Goal: Navigation & Orientation: Find specific page/section

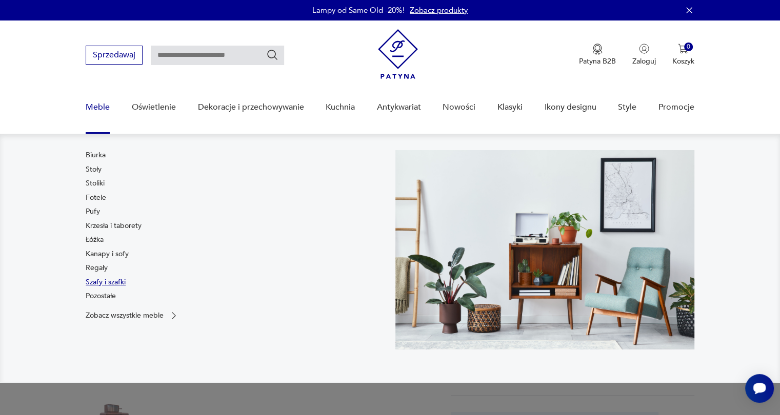
click at [112, 279] on link "Szafy i szafki" at bounding box center [106, 282] width 40 height 10
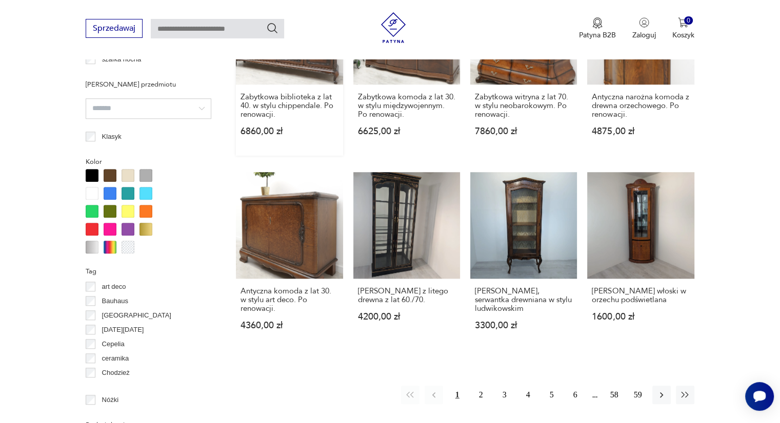
scroll to position [938, 0]
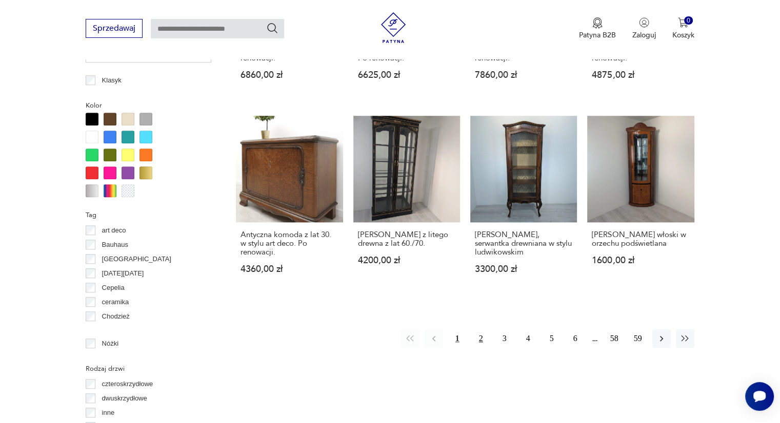
click at [478, 330] on button "2" at bounding box center [481, 339] width 18 height 18
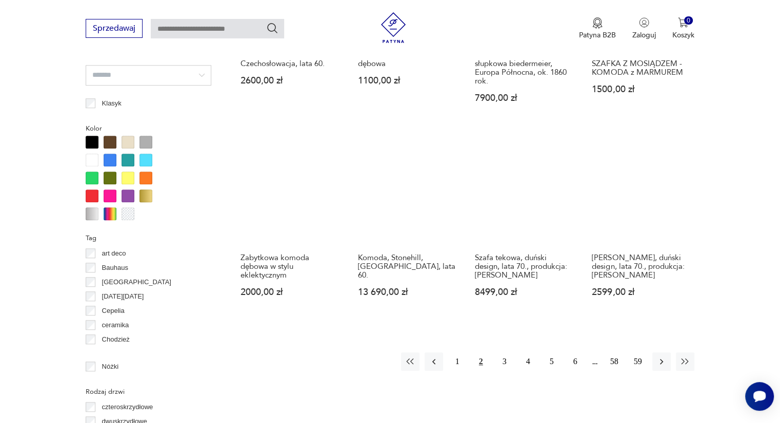
scroll to position [938, 0]
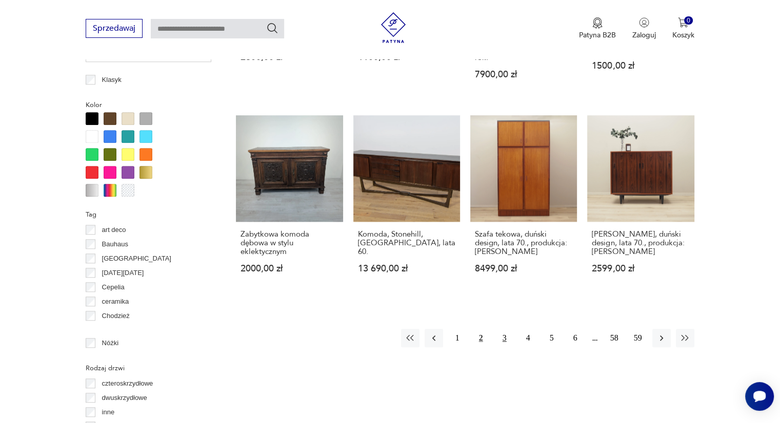
click at [505, 337] on button "3" at bounding box center [504, 338] width 18 height 18
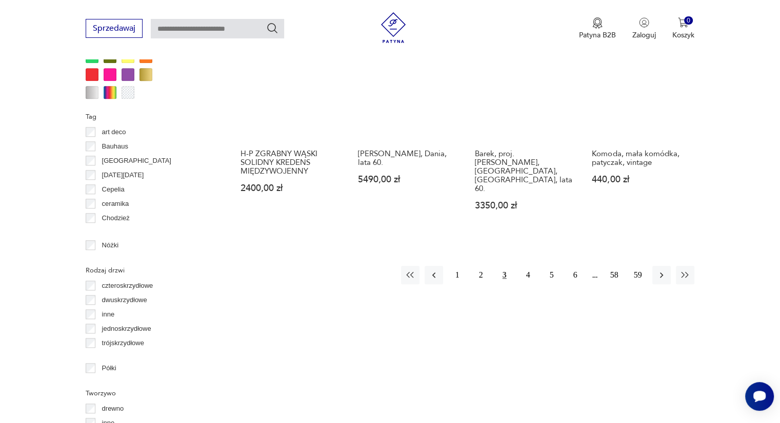
scroll to position [989, 0]
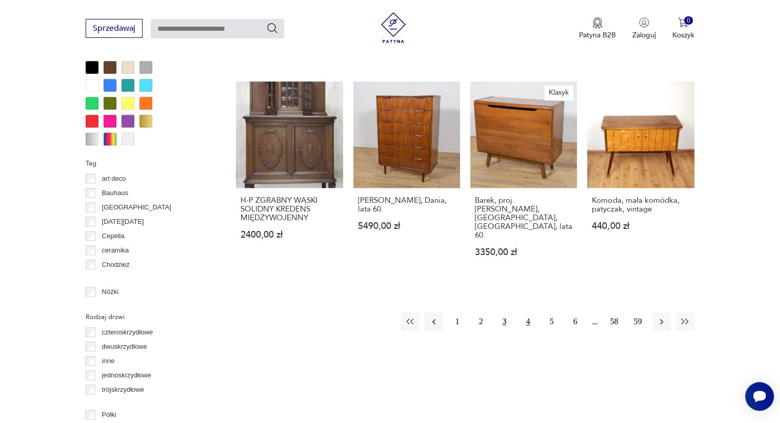
click at [528, 313] on button "4" at bounding box center [528, 322] width 18 height 18
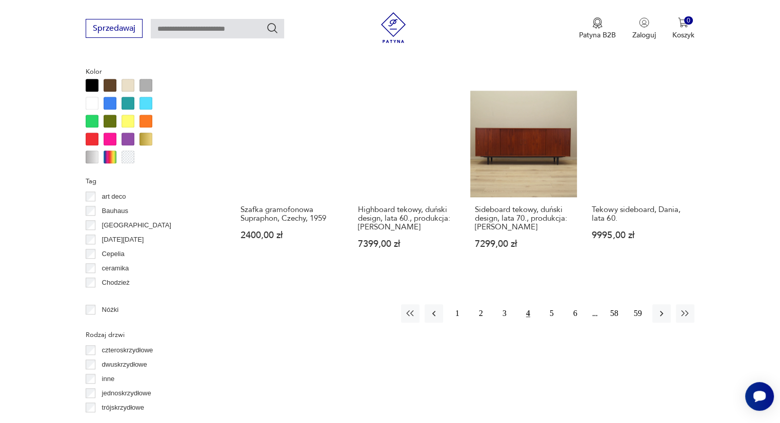
scroll to position [989, 0]
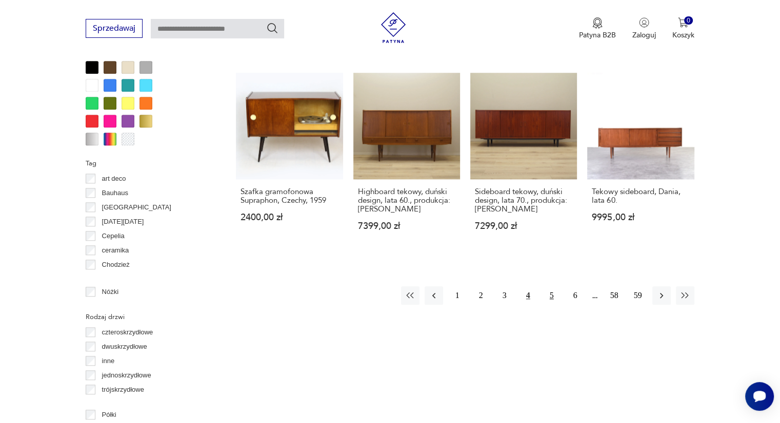
click at [550, 287] on button "5" at bounding box center [551, 296] width 18 height 18
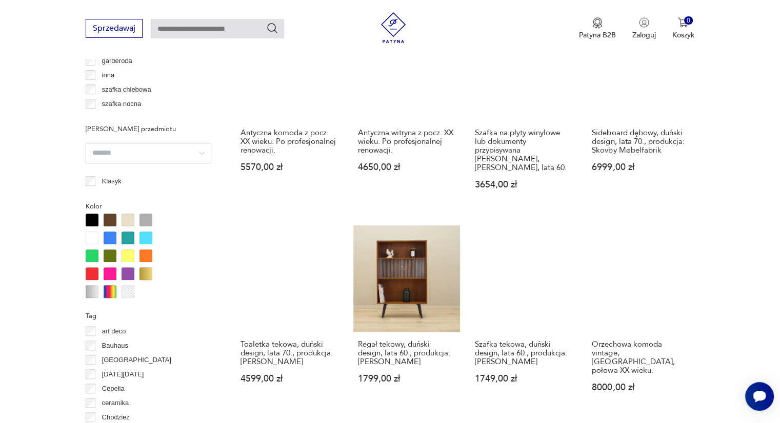
scroll to position [938, 0]
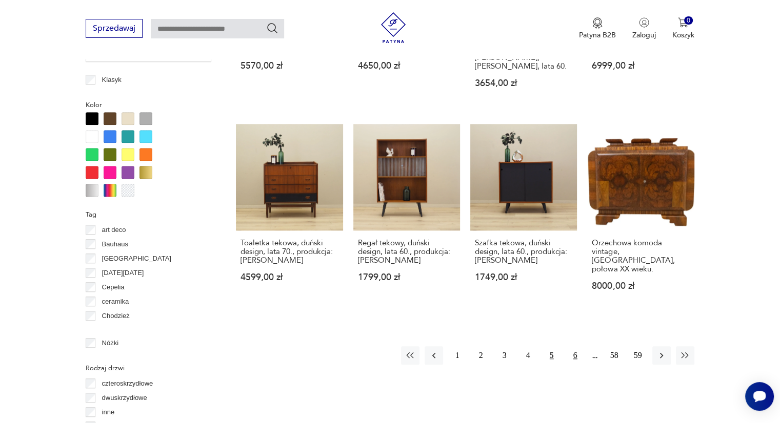
click at [571, 347] on button "6" at bounding box center [575, 356] width 18 height 18
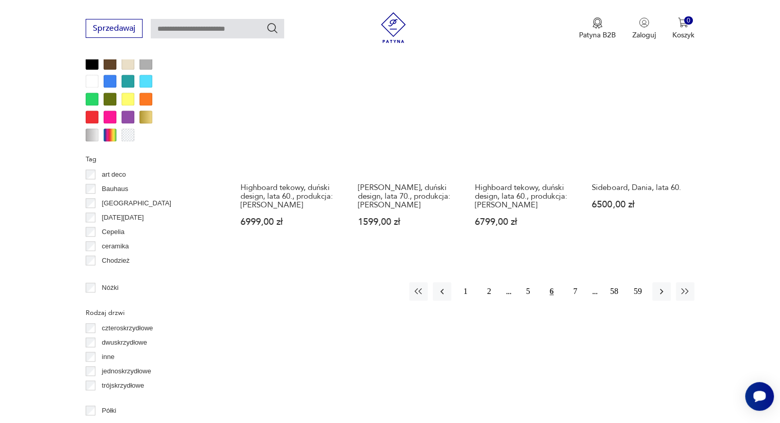
scroll to position [938, 0]
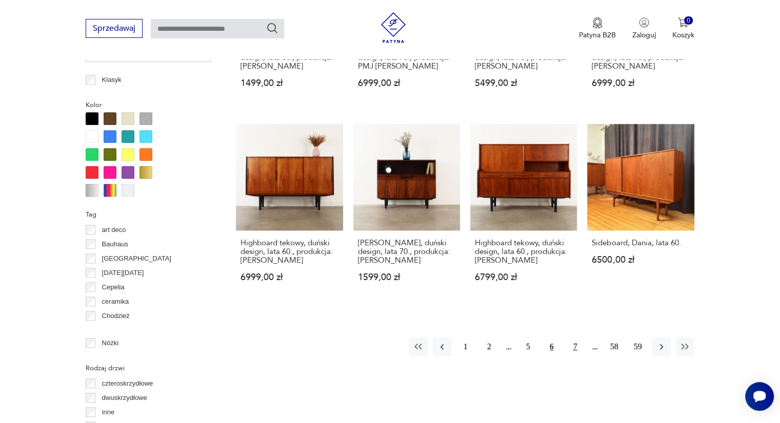
click at [572, 338] on button "7" at bounding box center [575, 347] width 18 height 18
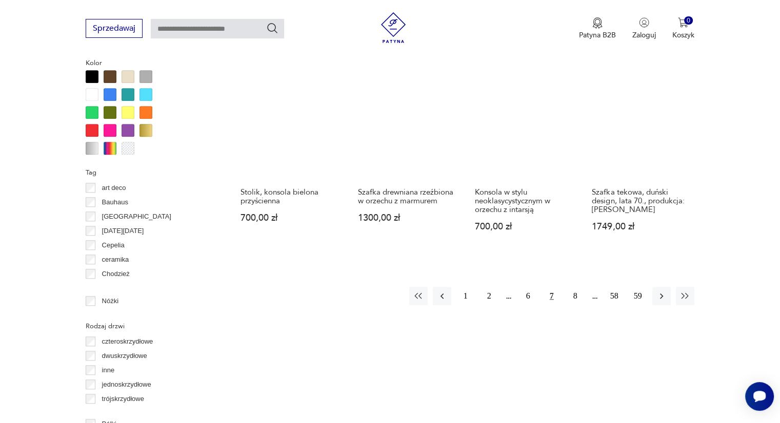
scroll to position [989, 0]
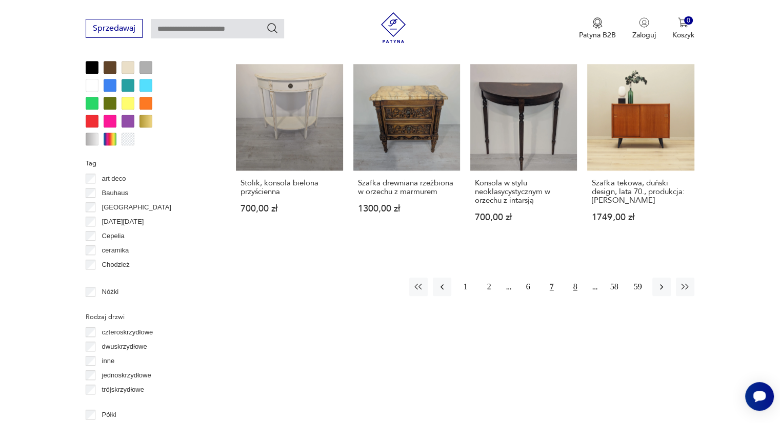
click at [575, 278] on button "8" at bounding box center [575, 287] width 18 height 18
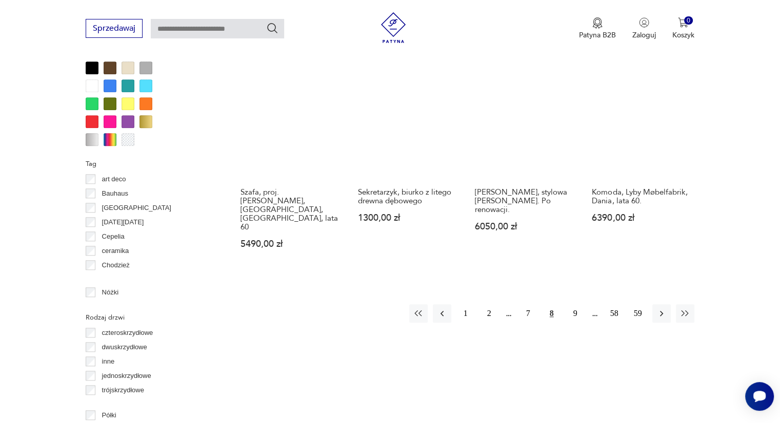
scroll to position [989, 0]
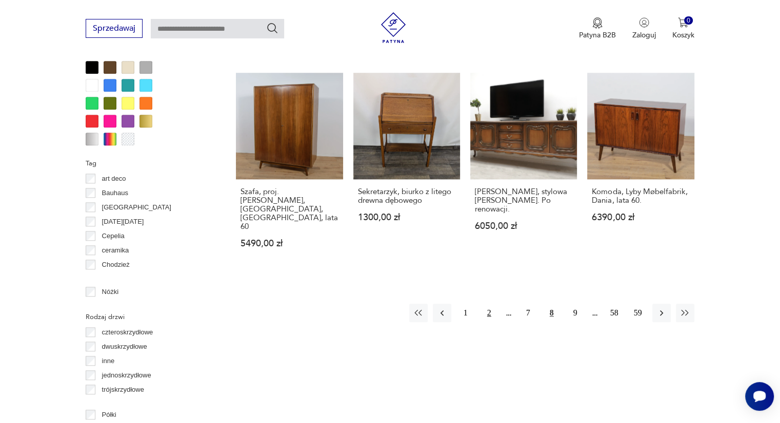
click at [485, 304] on button "2" at bounding box center [489, 313] width 18 height 18
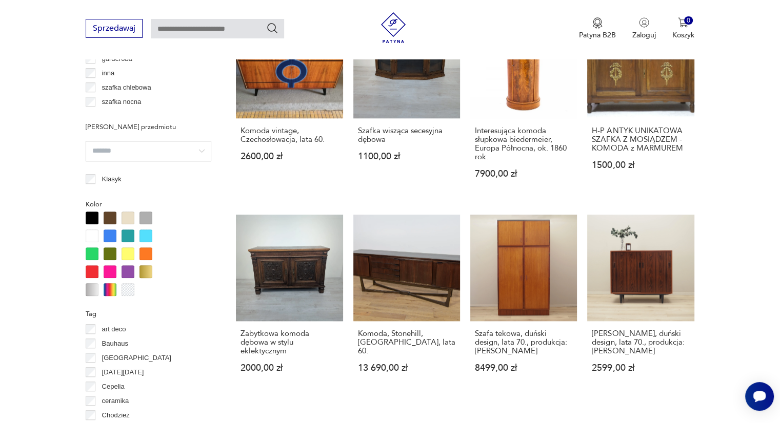
scroll to position [938, 0]
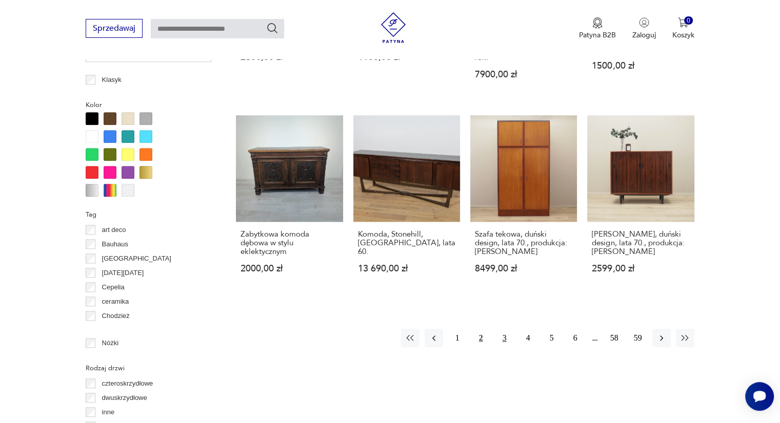
click at [502, 339] on button "3" at bounding box center [504, 338] width 18 height 18
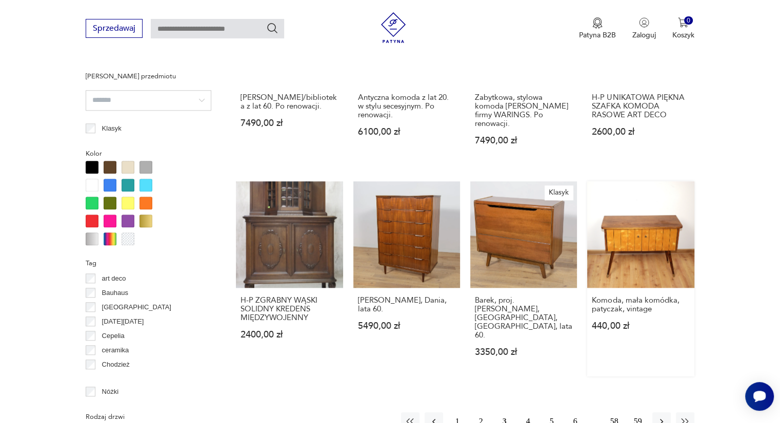
scroll to position [938, 0]
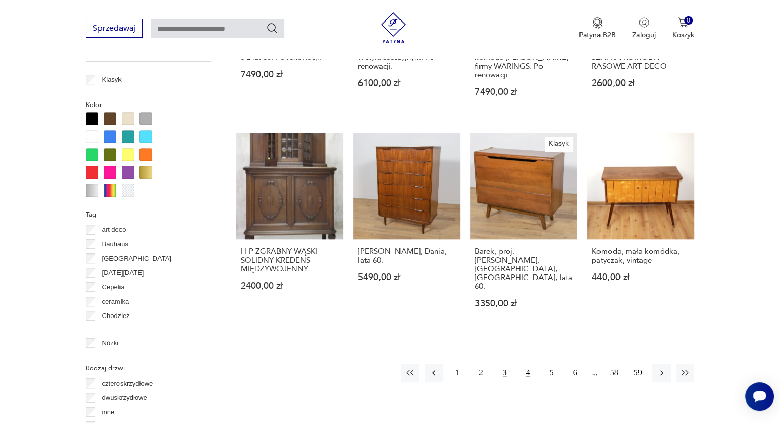
click at [523, 364] on button "4" at bounding box center [528, 373] width 18 height 18
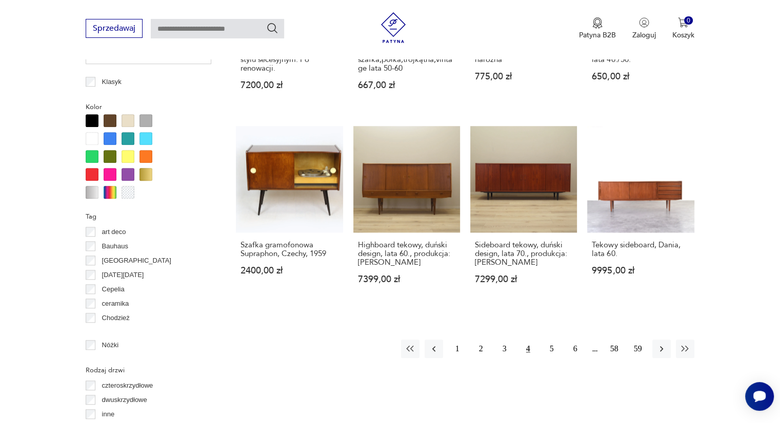
scroll to position [938, 0]
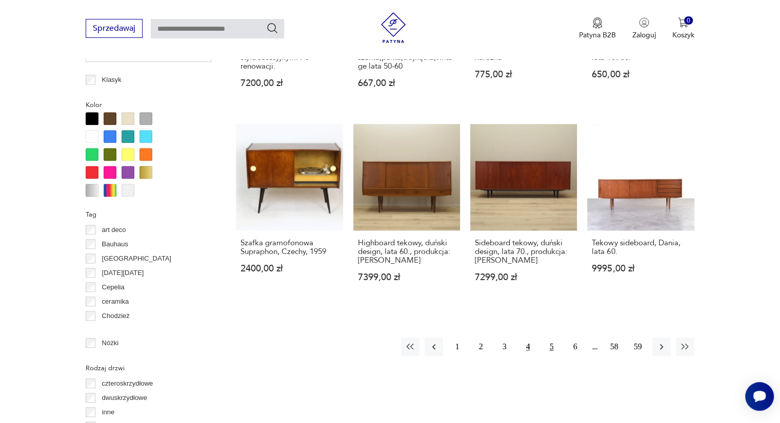
click at [550, 338] on button "5" at bounding box center [551, 347] width 18 height 18
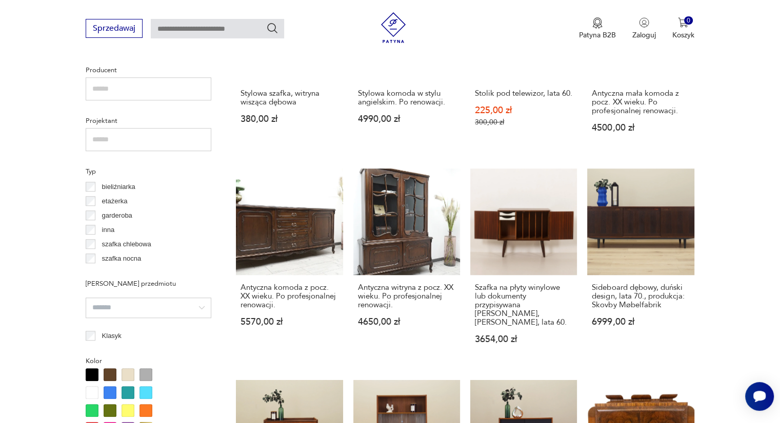
scroll to position [887, 0]
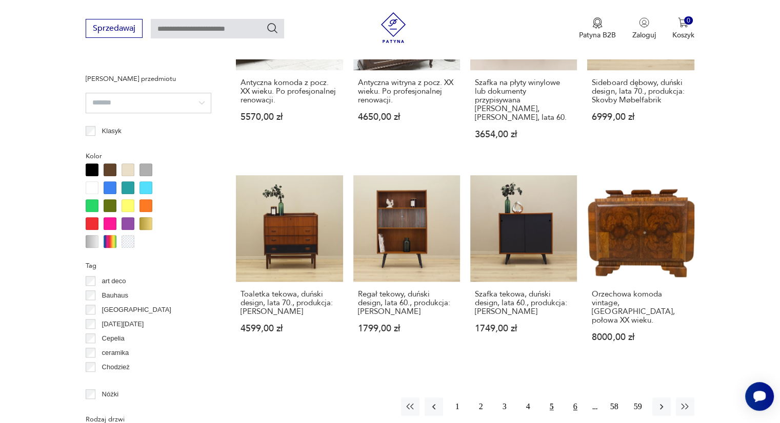
click at [575, 403] on button "6" at bounding box center [575, 407] width 18 height 18
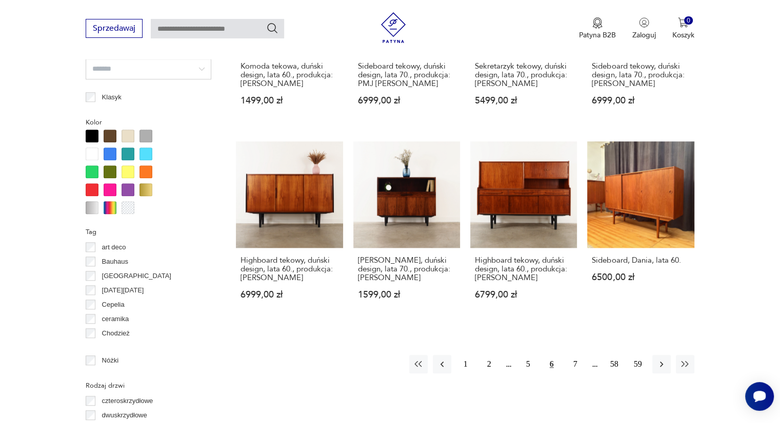
scroll to position [938, 0]
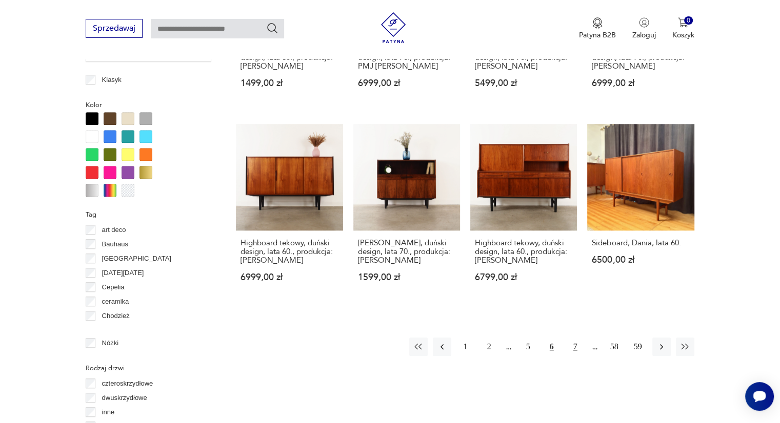
click at [575, 340] on button "7" at bounding box center [575, 347] width 18 height 18
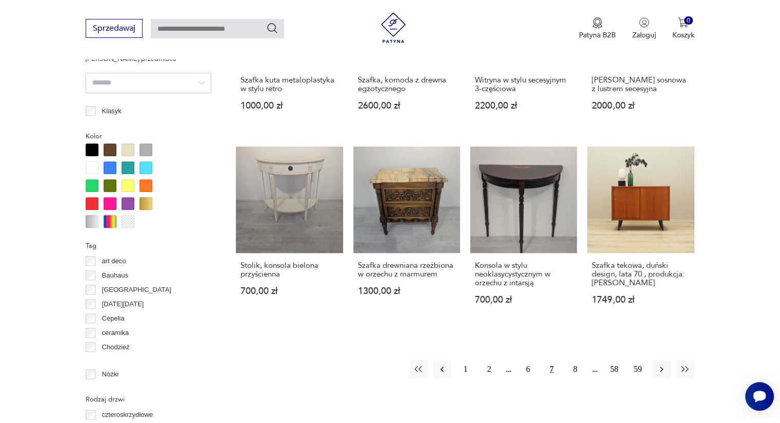
scroll to position [989, 0]
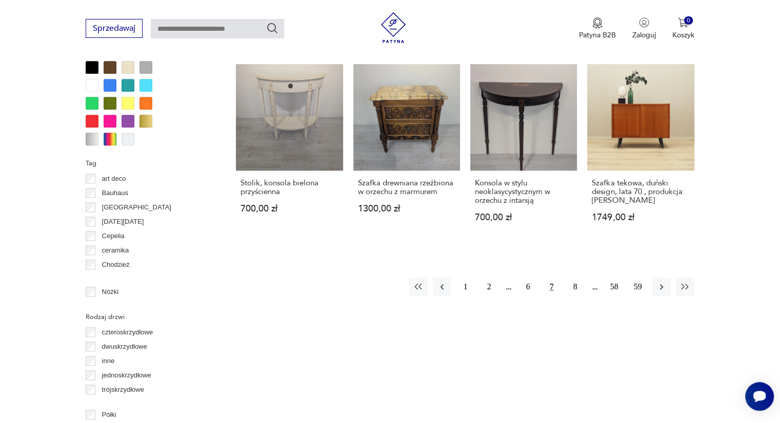
click at [551, 278] on button "7" at bounding box center [551, 287] width 18 height 18
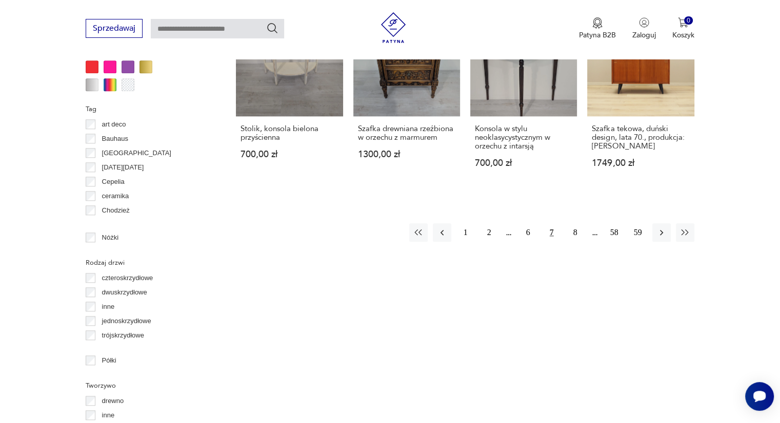
scroll to position [1143, 0]
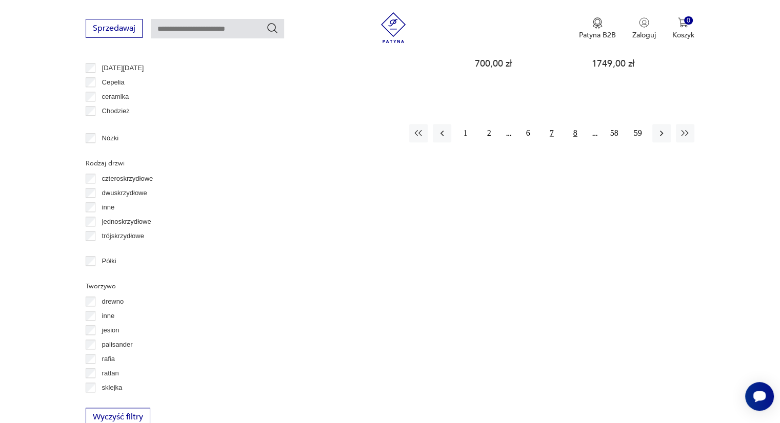
click at [573, 125] on button "8" at bounding box center [575, 133] width 18 height 18
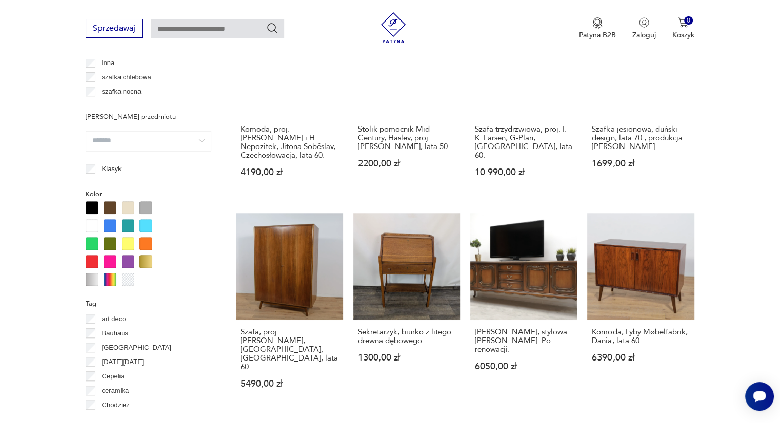
scroll to position [989, 0]
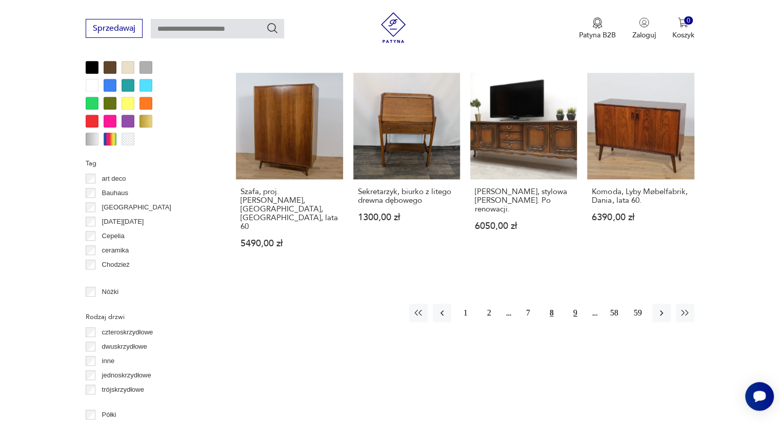
click at [573, 304] on button "9" at bounding box center [575, 313] width 18 height 18
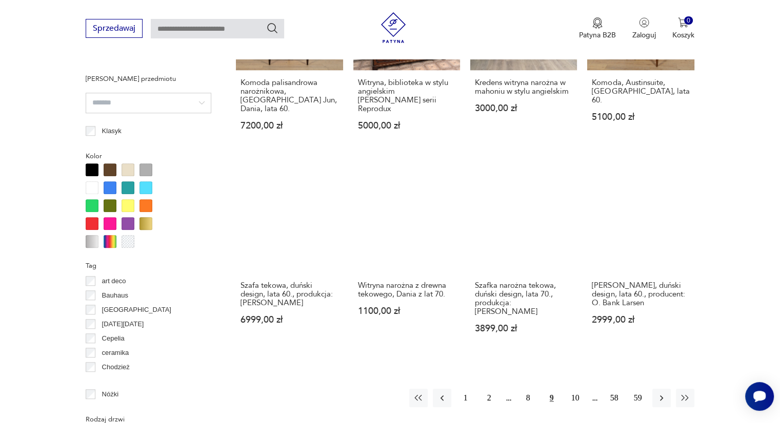
scroll to position [989, 0]
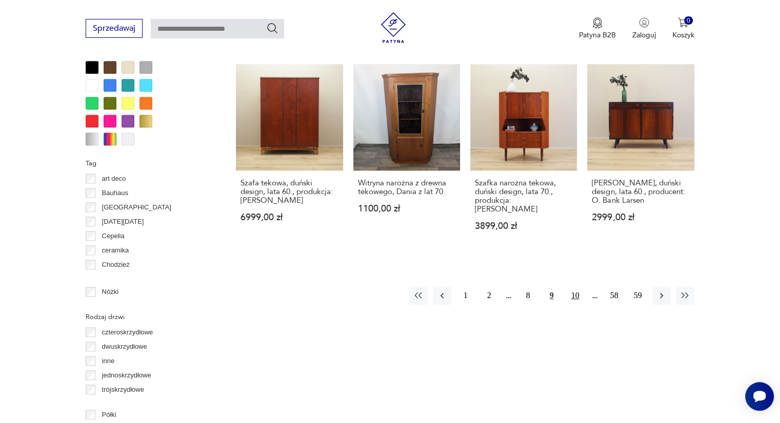
click at [574, 287] on button "10" at bounding box center [575, 296] width 18 height 18
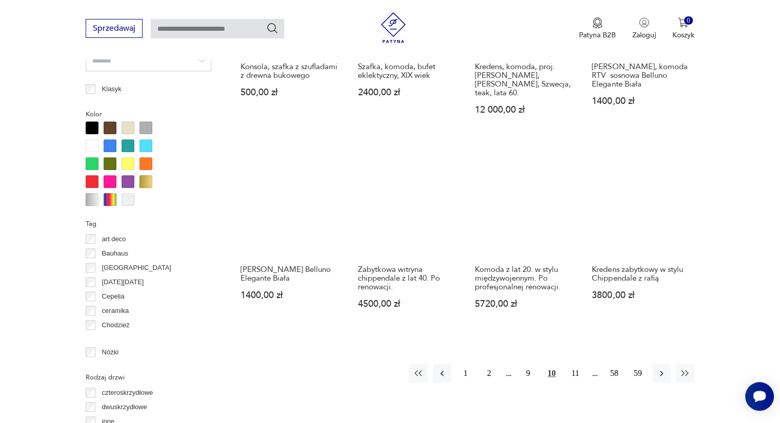
scroll to position [938, 0]
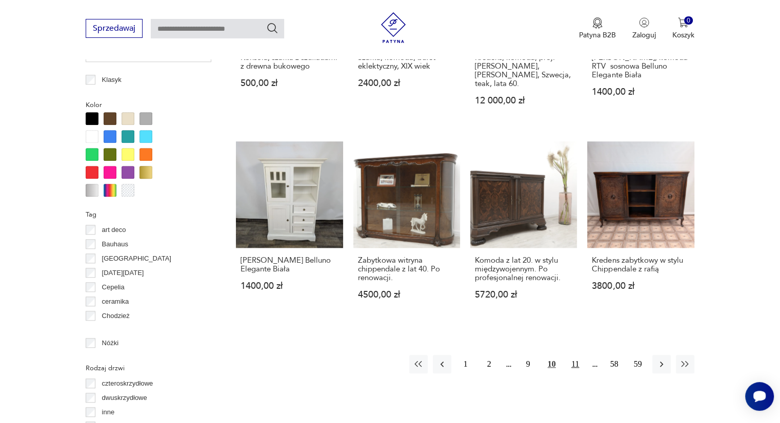
click at [573, 355] on button "11" at bounding box center [575, 364] width 18 height 18
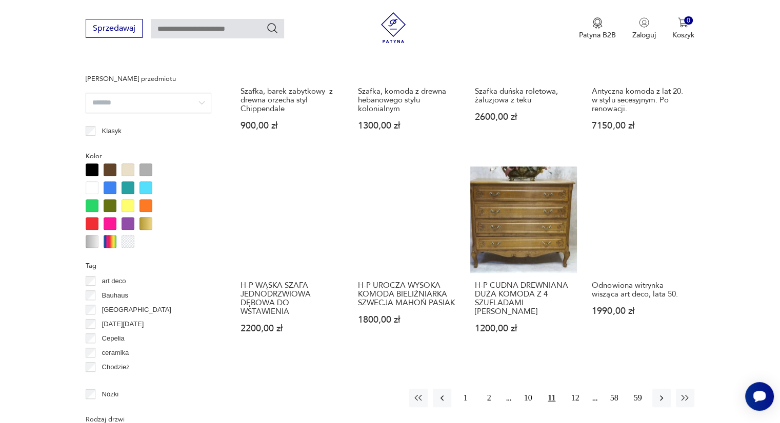
scroll to position [989, 0]
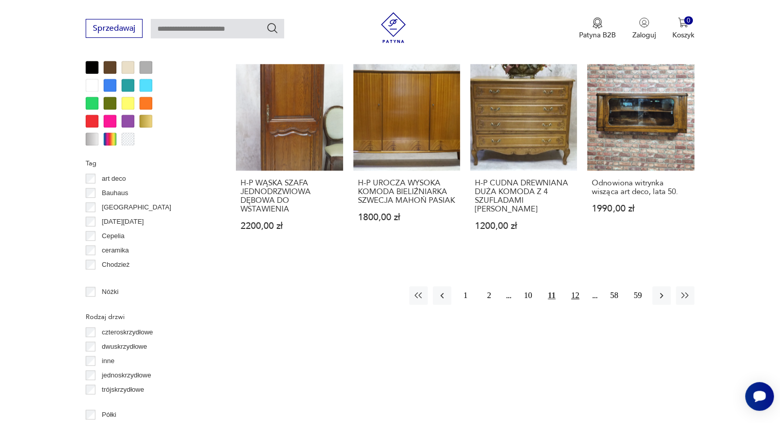
click at [578, 294] on button "12" at bounding box center [575, 296] width 18 height 18
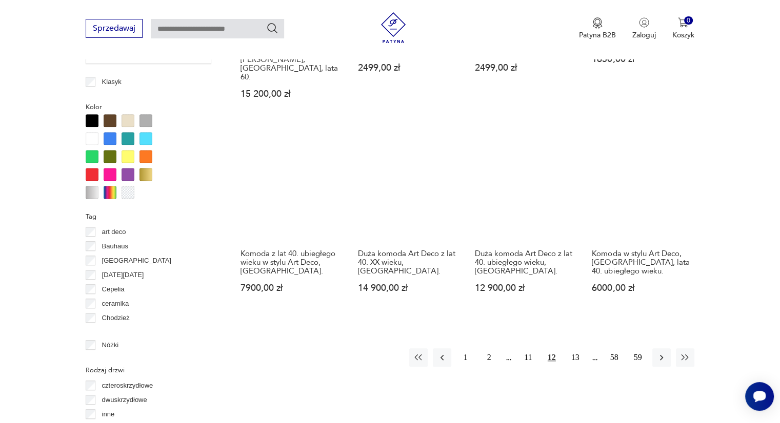
scroll to position [938, 0]
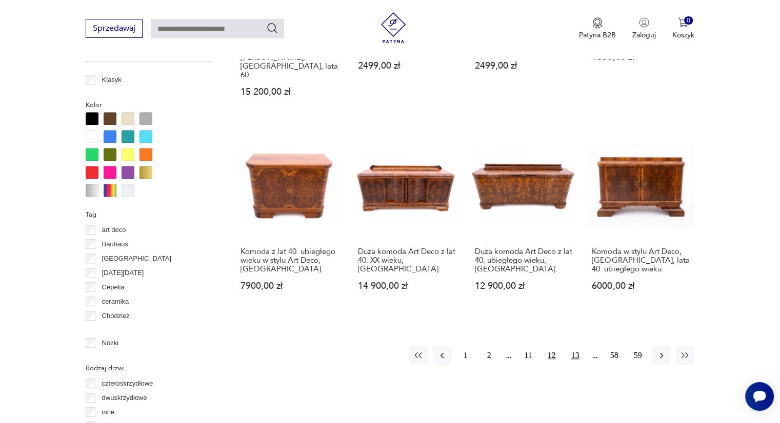
click at [577, 347] on button "13" at bounding box center [575, 356] width 18 height 18
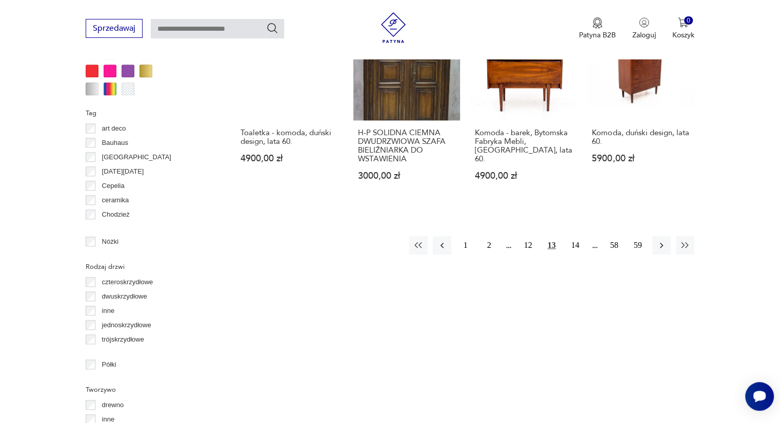
scroll to position [1041, 0]
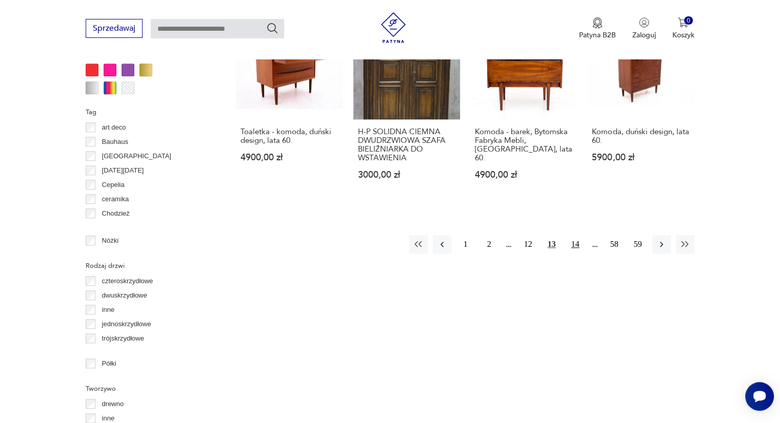
click at [576, 235] on button "14" at bounding box center [575, 244] width 18 height 18
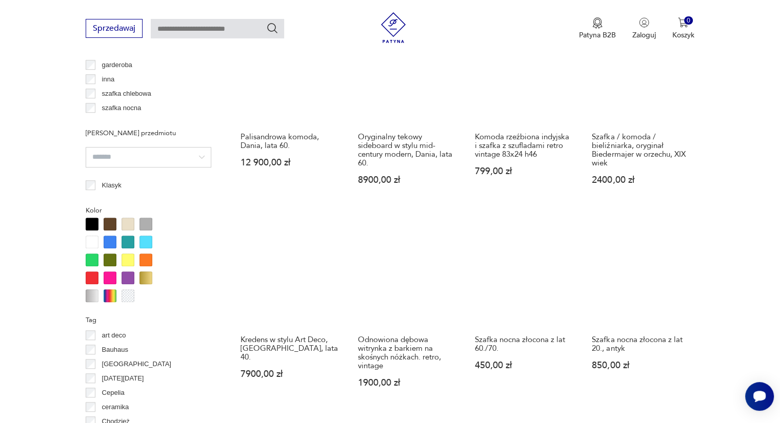
scroll to position [938, 0]
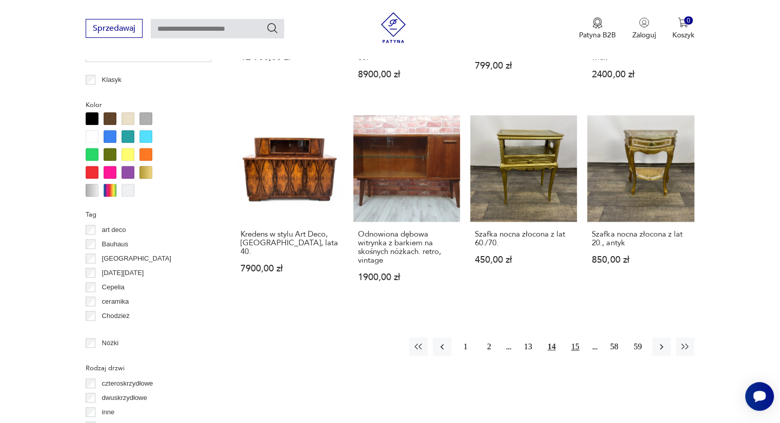
click at [578, 338] on button "15" at bounding box center [575, 347] width 18 height 18
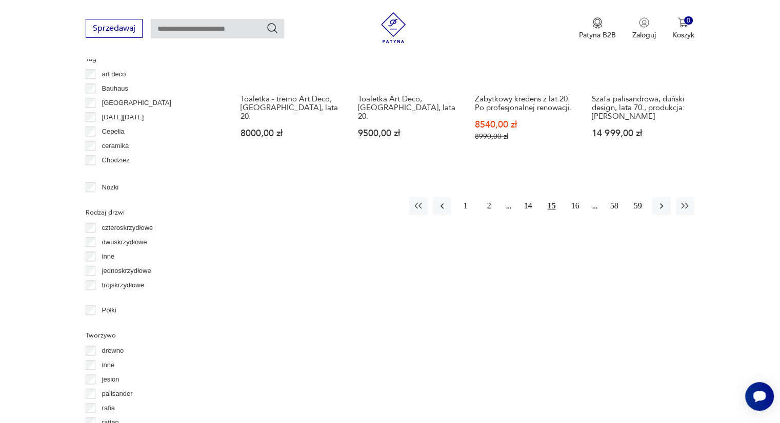
scroll to position [1092, 0]
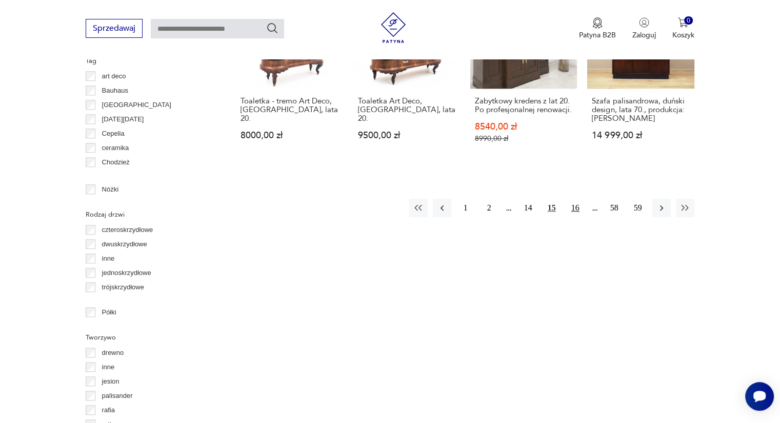
click at [576, 199] on button "16" at bounding box center [575, 208] width 18 height 18
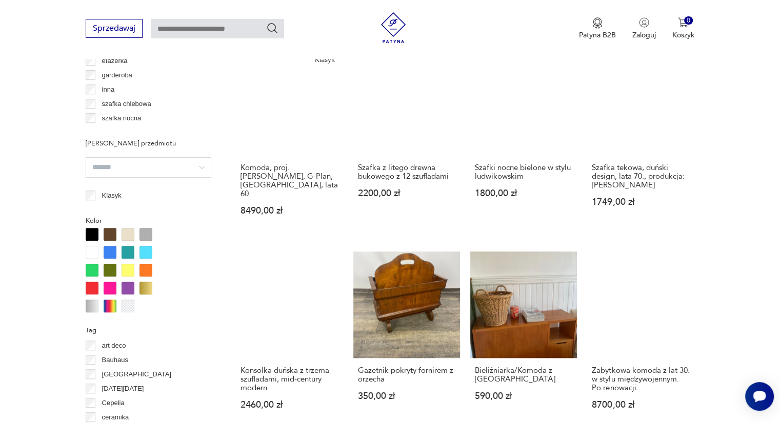
scroll to position [938, 0]
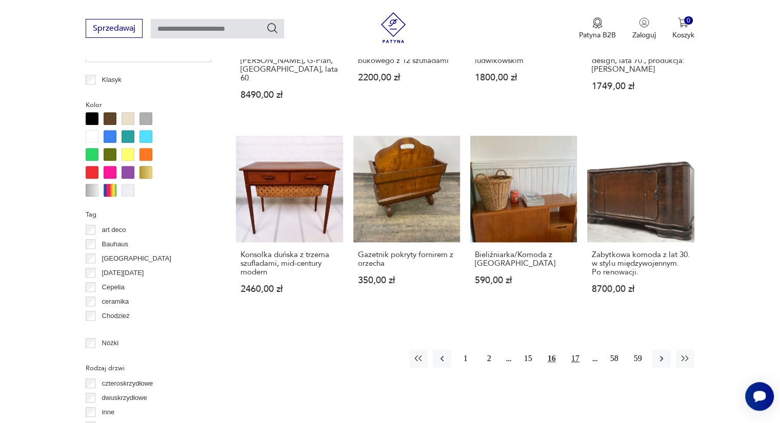
click at [578, 350] on button "17" at bounding box center [575, 359] width 18 height 18
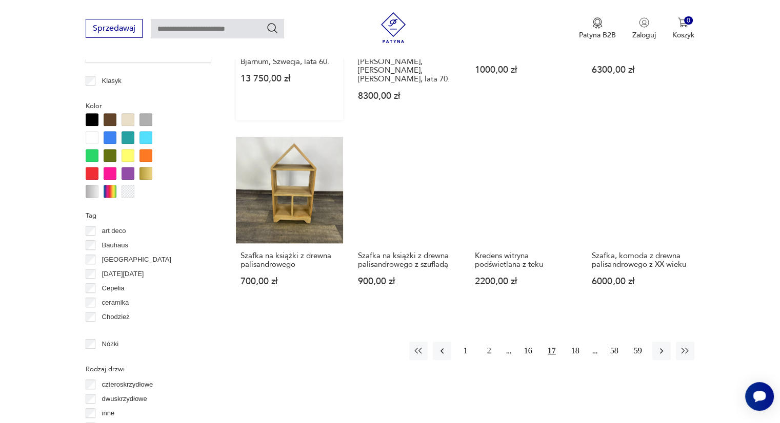
scroll to position [938, 0]
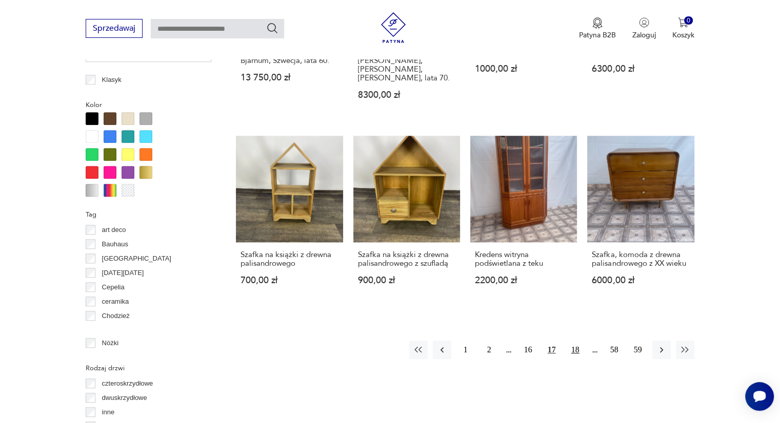
click at [576, 341] on button "18" at bounding box center [575, 350] width 18 height 18
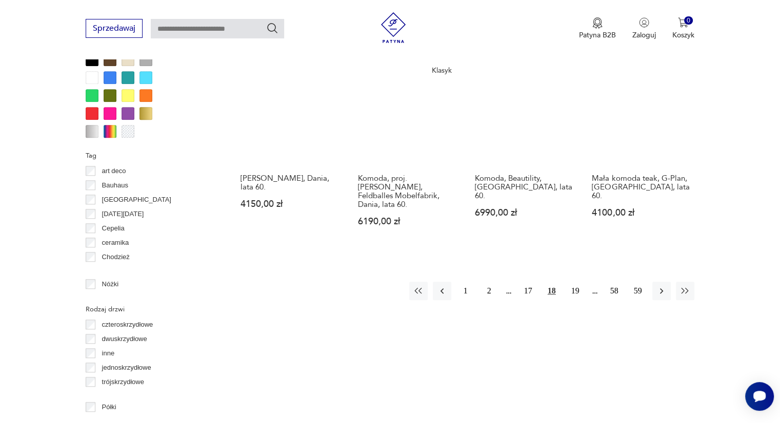
scroll to position [1041, 0]
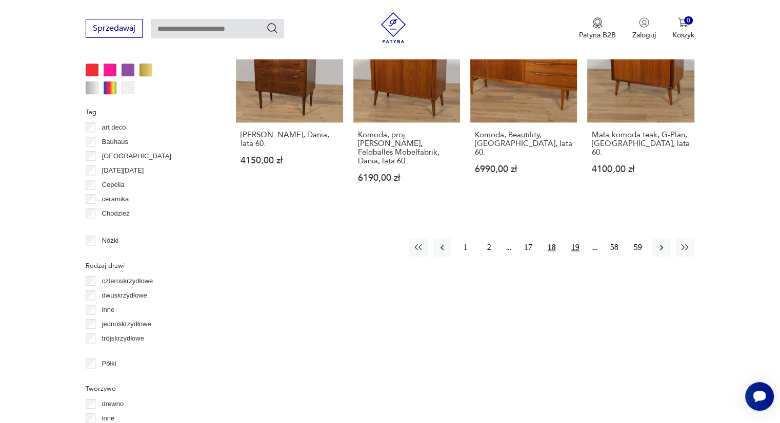
click at [572, 238] on button "19" at bounding box center [575, 247] width 18 height 18
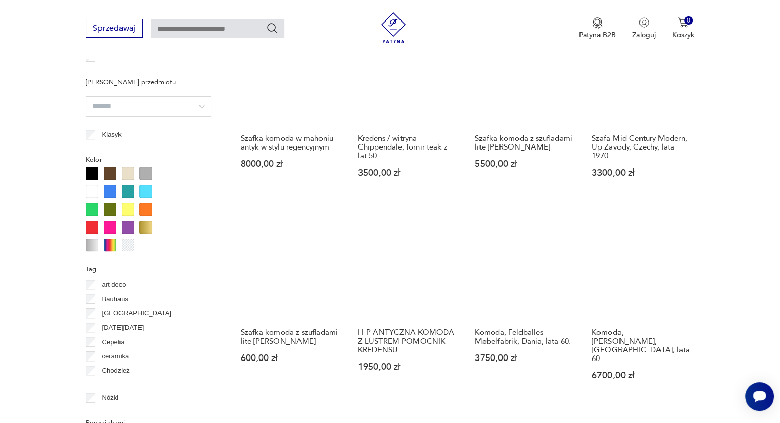
scroll to position [938, 0]
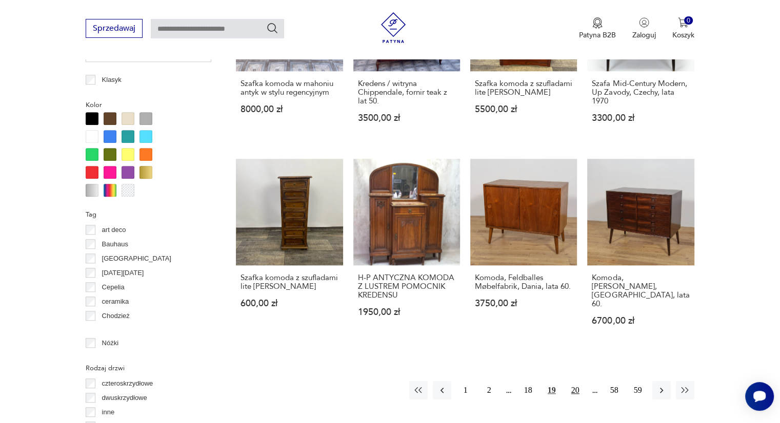
click at [571, 381] on button "20" at bounding box center [575, 390] width 18 height 18
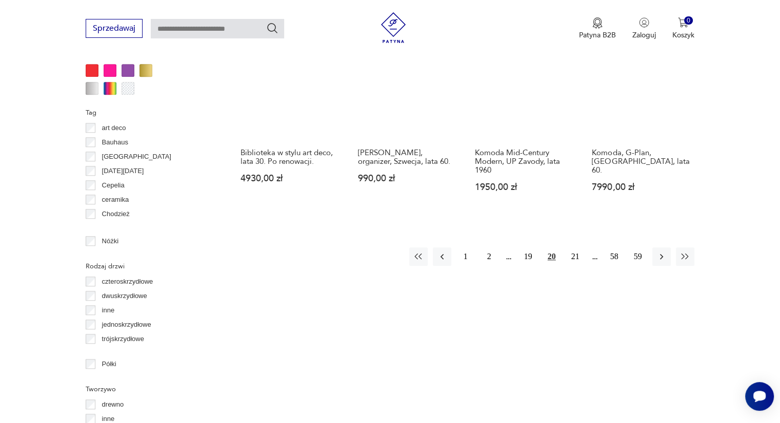
scroll to position [1041, 0]
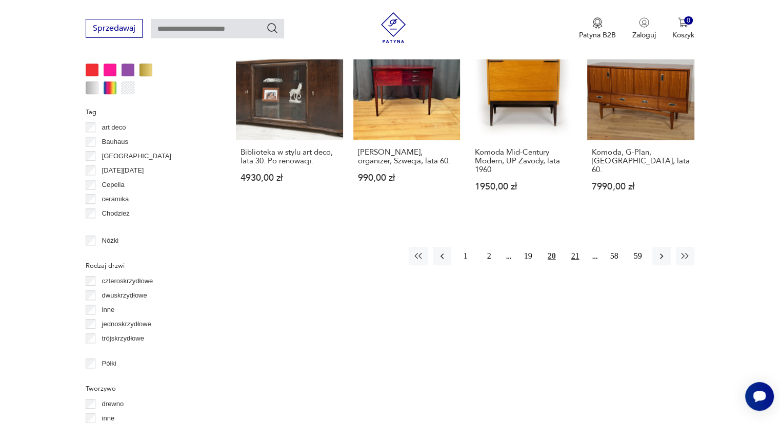
click at [570, 251] on button "21" at bounding box center [575, 256] width 18 height 18
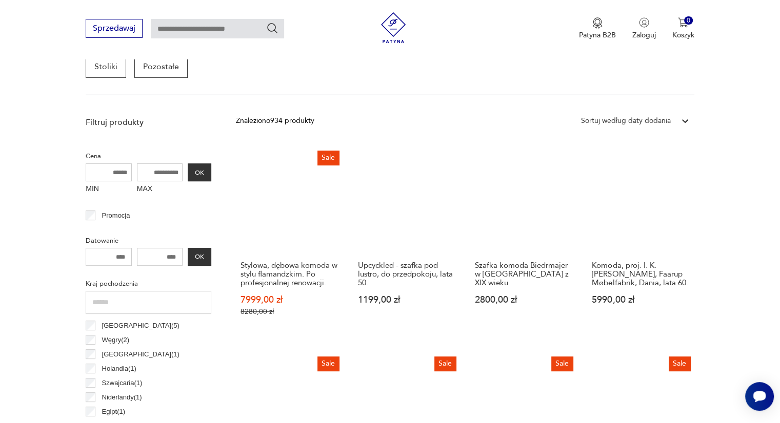
scroll to position [323, 0]
